Goal: Find specific page/section: Find specific page/section

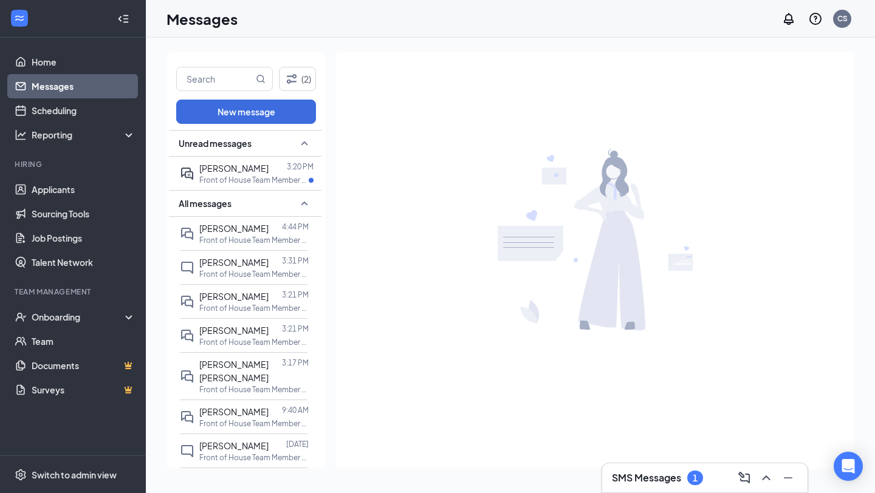
click at [688, 482] on div "SMS Messages 1" at bounding box center [657, 478] width 91 height 15
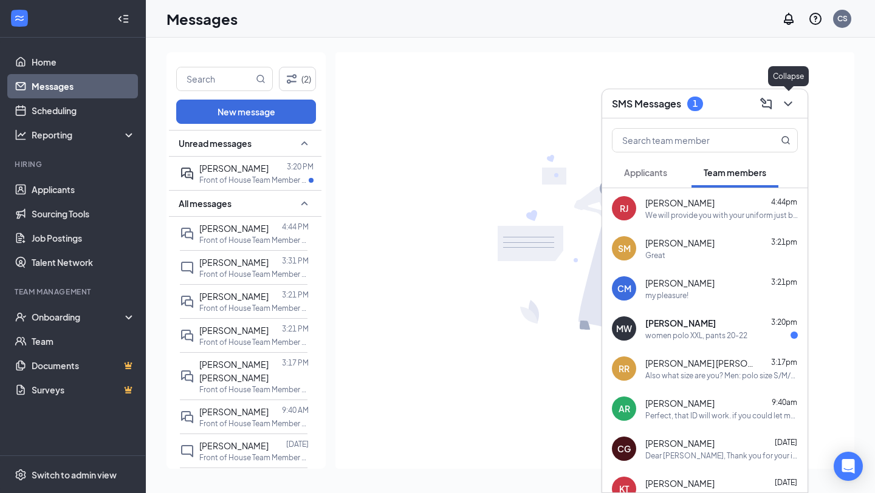
click at [791, 104] on icon "ChevronDown" at bounding box center [787, 104] width 15 height 15
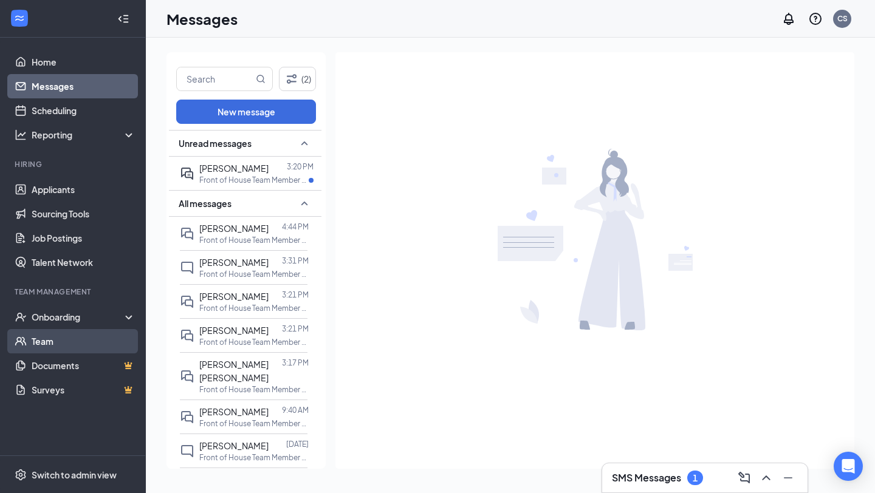
click at [64, 340] on link "Team" at bounding box center [84, 341] width 104 height 24
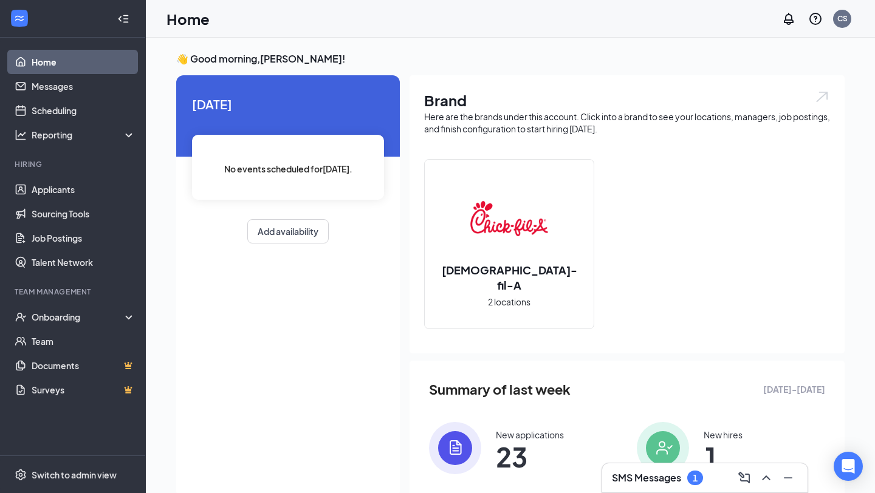
click at [615, 474] on h3 "SMS Messages" at bounding box center [646, 477] width 69 height 13
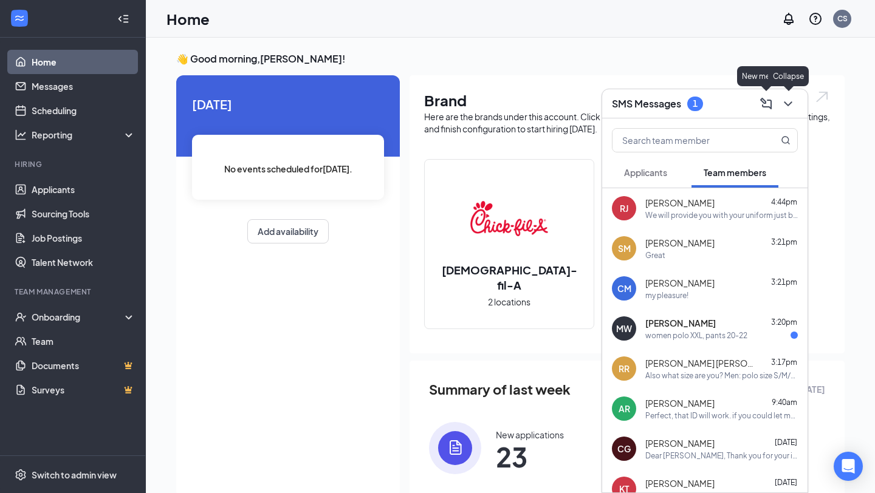
click at [780, 100] on button at bounding box center [787, 103] width 19 height 19
